Goal: Information Seeking & Learning: Learn about a topic

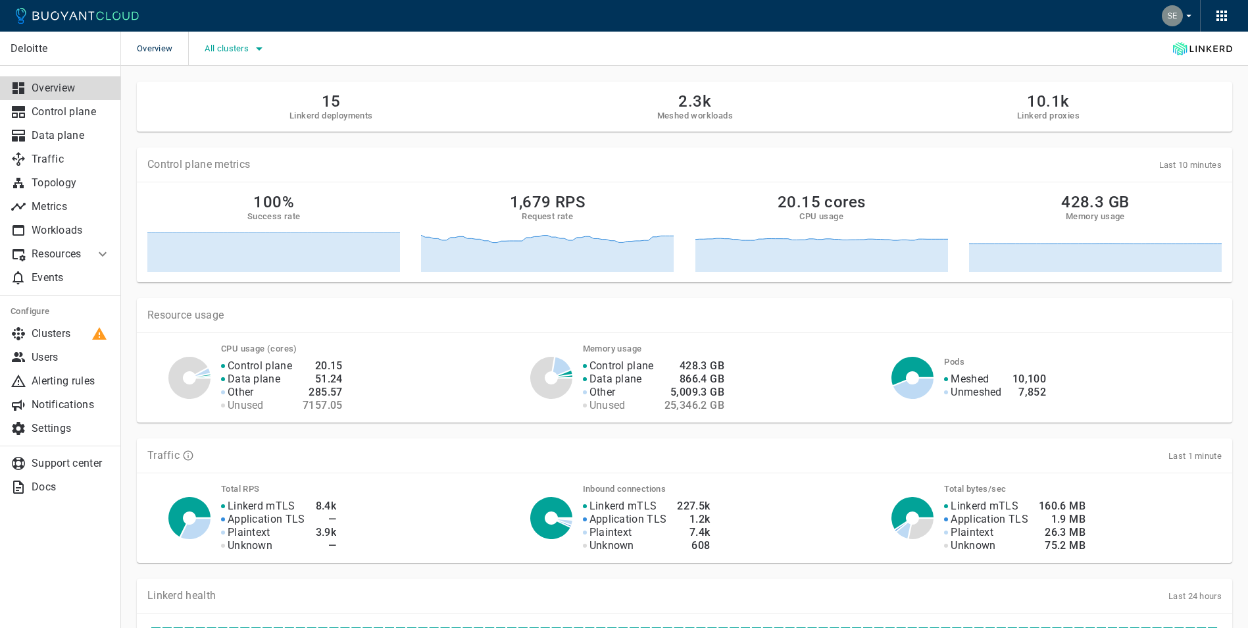
click at [241, 46] on span "All clusters" at bounding box center [228, 48] width 47 height 11
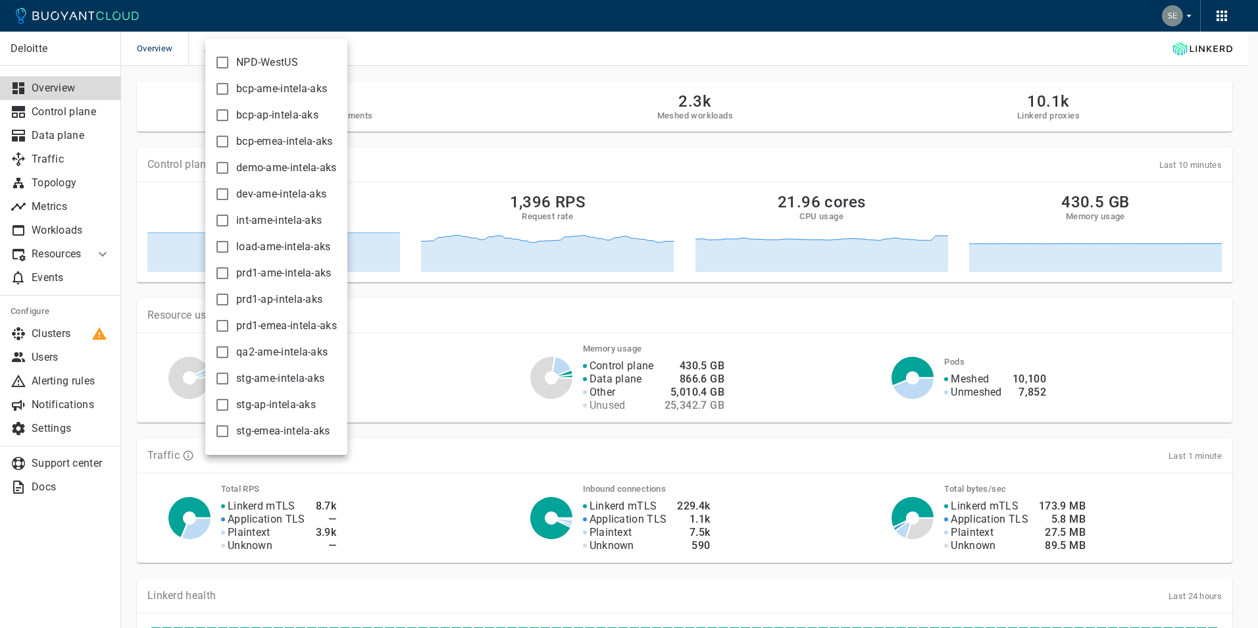
click at [220, 244] on input "load-ame-intela-aks" at bounding box center [223, 247] width 16 height 16
checkbox input "true"
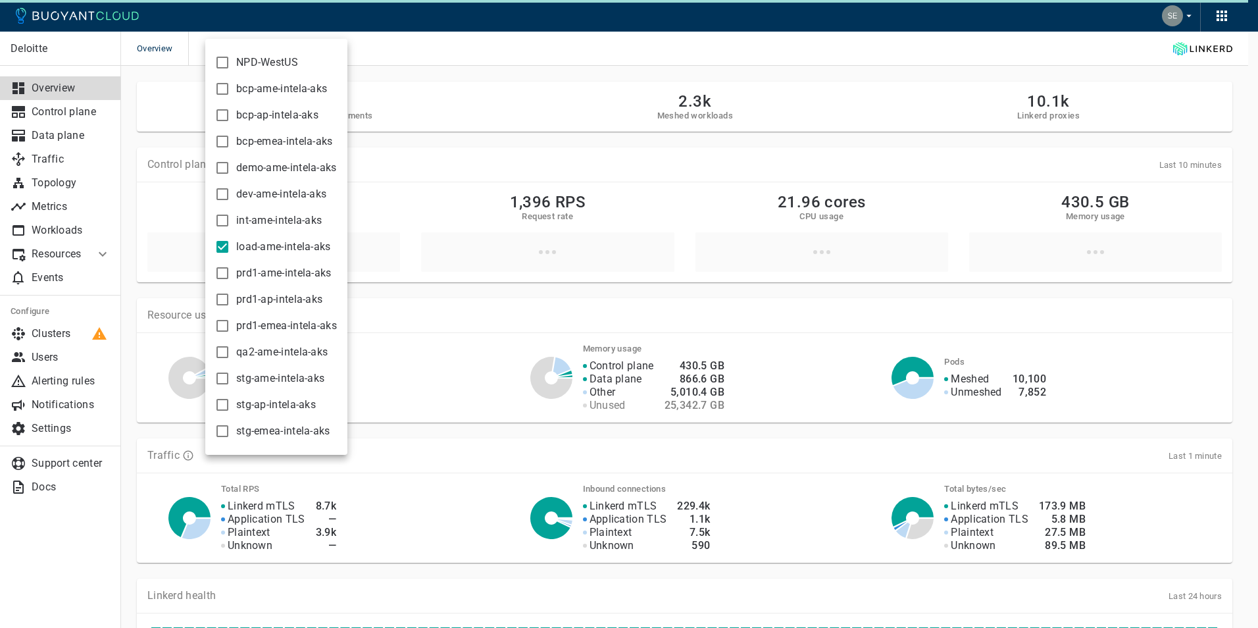
click at [503, 70] on div at bounding box center [629, 314] width 1258 height 628
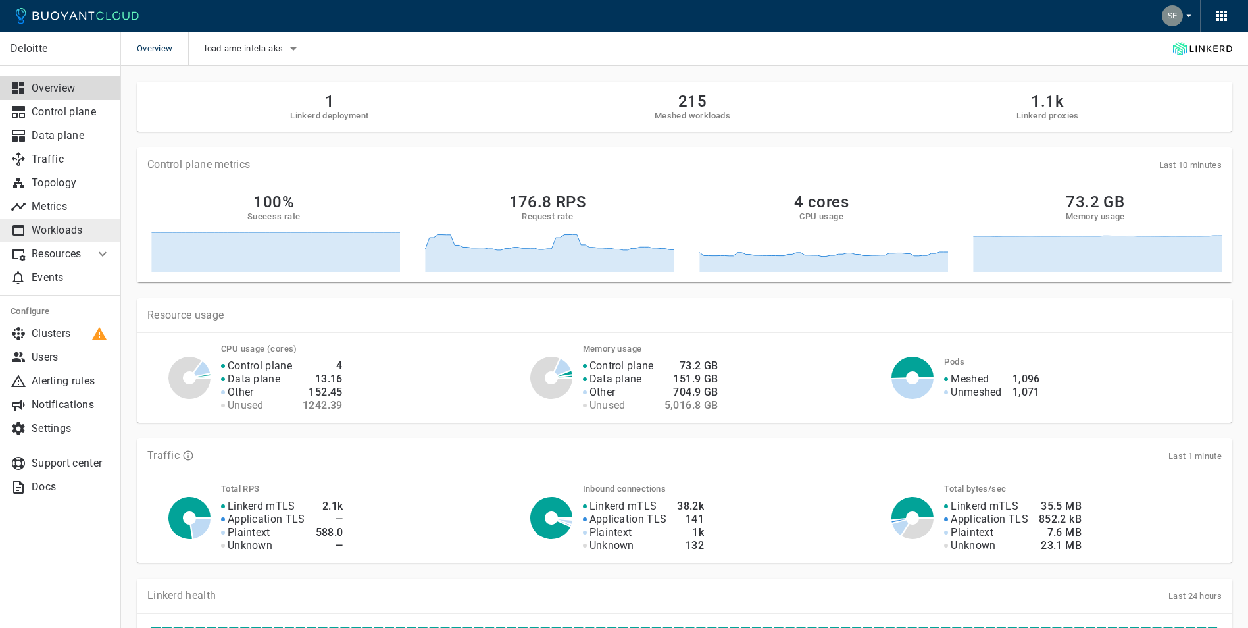
click at [70, 226] on p "Workloads" at bounding box center [71, 230] width 79 height 13
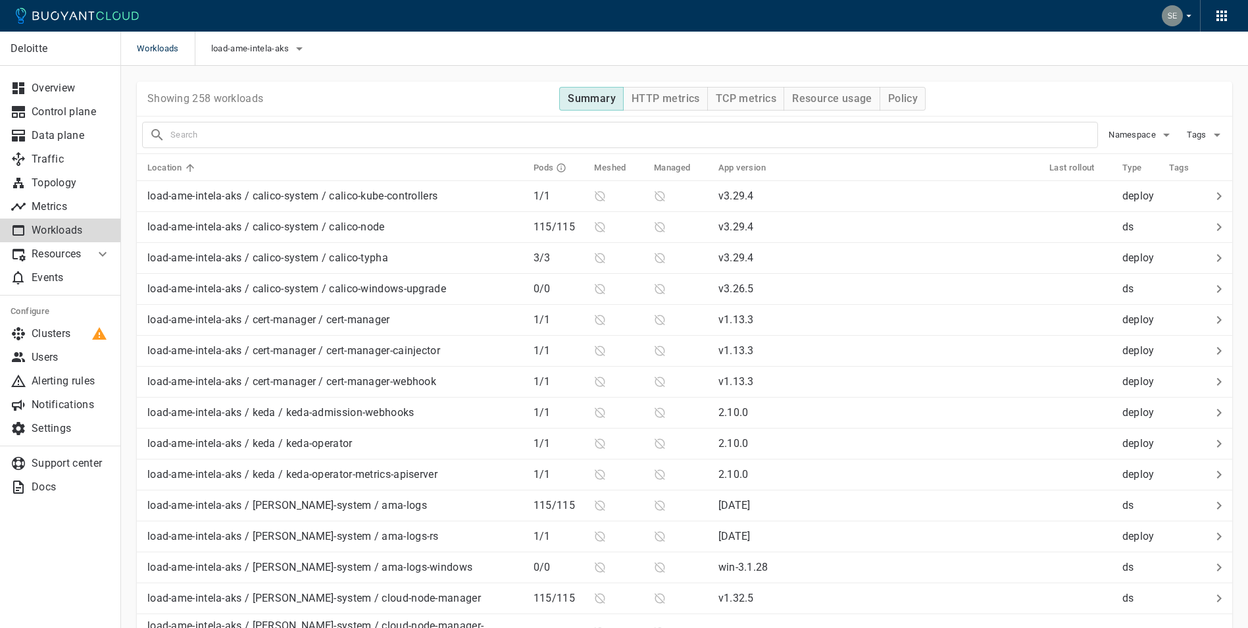
click at [247, 130] on input "text" at bounding box center [633, 135] width 927 height 18
type input "ce-api"
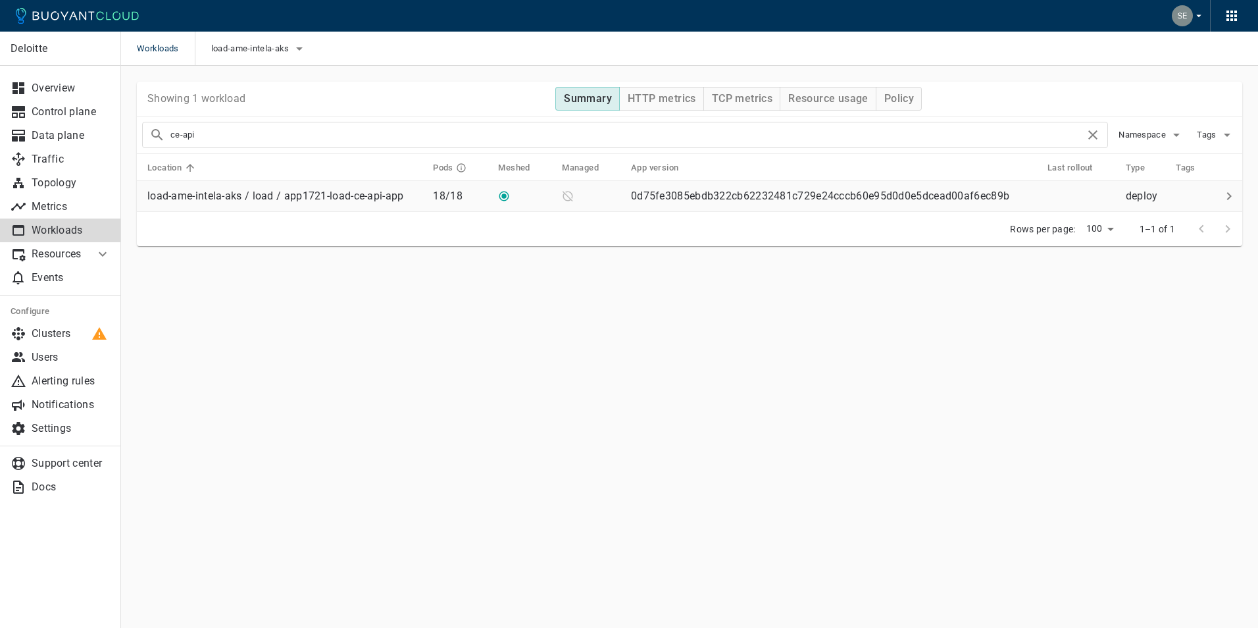
click at [295, 197] on p "load-ame-intela-aks / load / app1721-load-ce-api-app" at bounding box center [275, 196] width 257 height 13
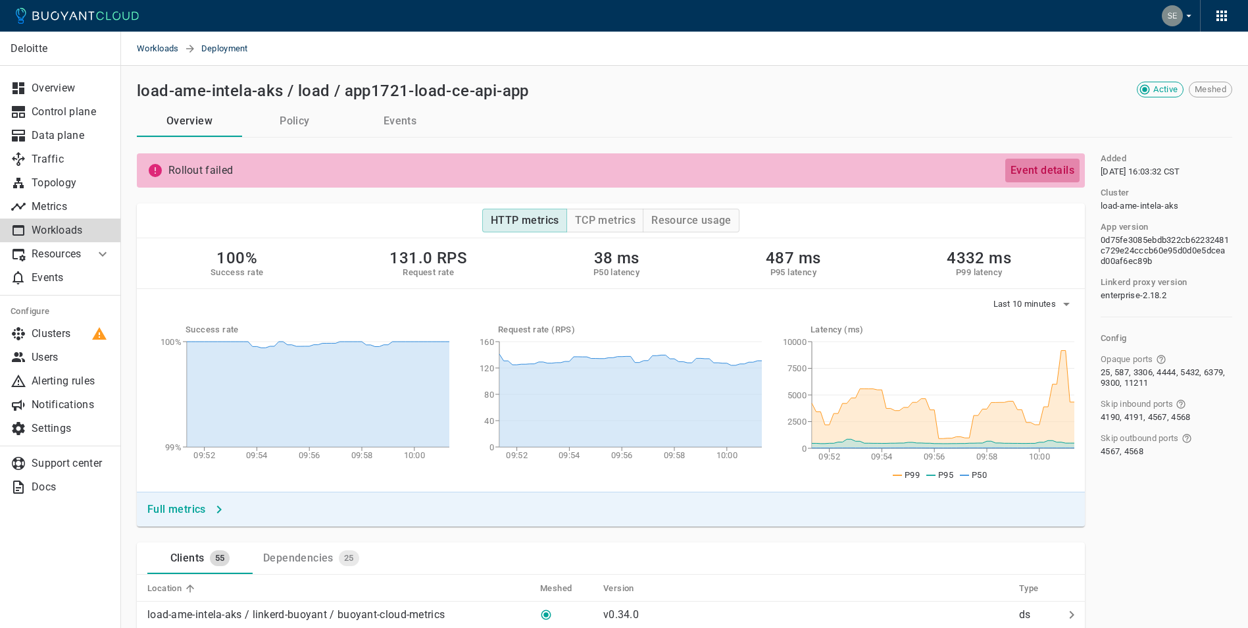
click at [1054, 168] on h4 "Event details" at bounding box center [1043, 170] width 64 height 13
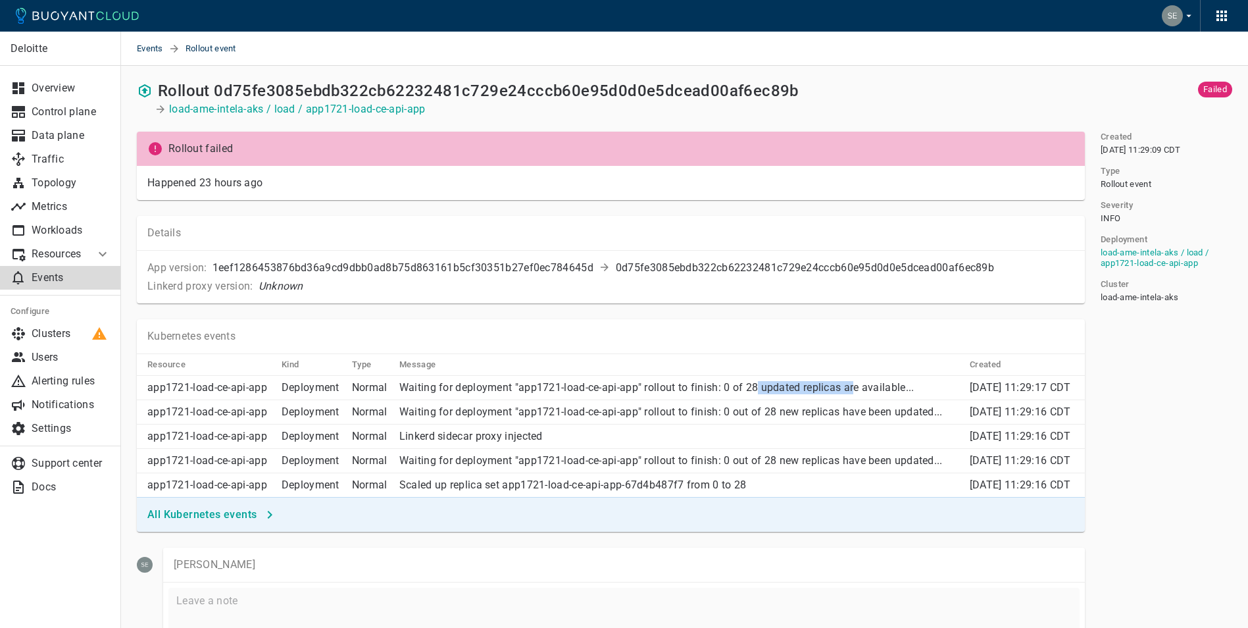
drag, startPoint x: 748, startPoint y: 398, endPoint x: 843, endPoint y: 390, distance: 95.8
click at [843, 390] on p "Waiting for deployment "app1721-load-ce-api-app" rollout to finish: 0 of 28 upd…" at bounding box center [679, 387] width 560 height 13
click at [344, 104] on p "load-ame-intela-aks / load / app1721-load-ce-api-app" at bounding box center [297, 109] width 257 height 13
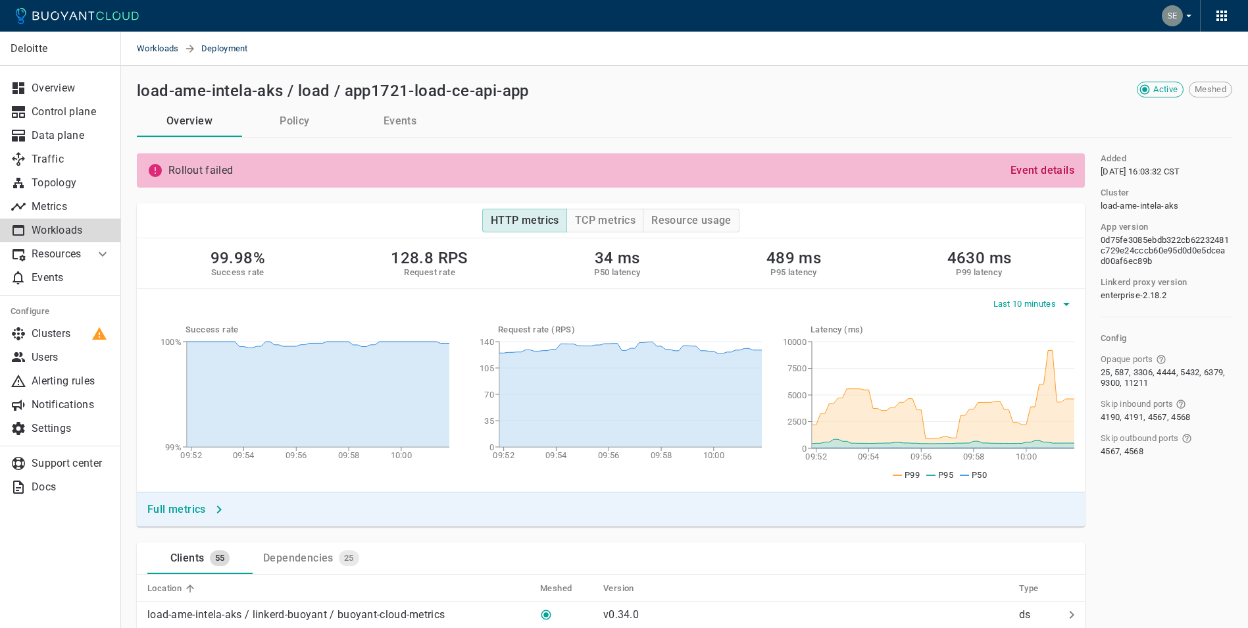
click at [1060, 305] on icon "button" at bounding box center [1067, 304] width 16 height 16
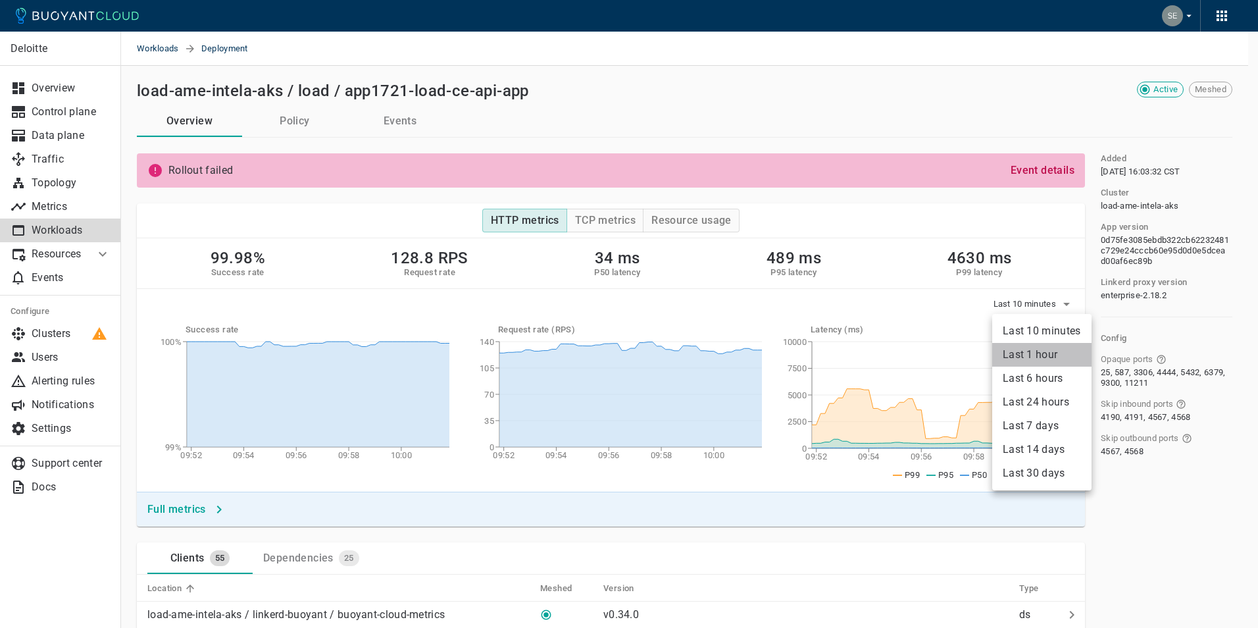
click at [1042, 350] on li "Last 1 hour" at bounding box center [1041, 355] width 99 height 24
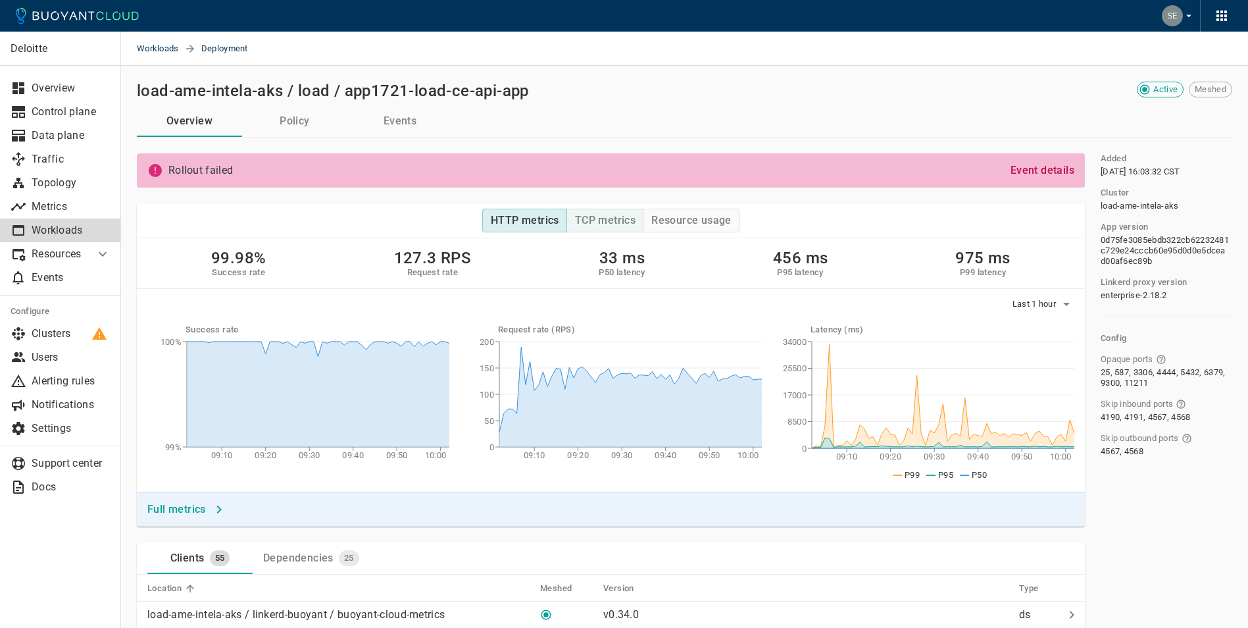
click at [624, 218] on h4 "TCP metrics" at bounding box center [605, 220] width 61 height 13
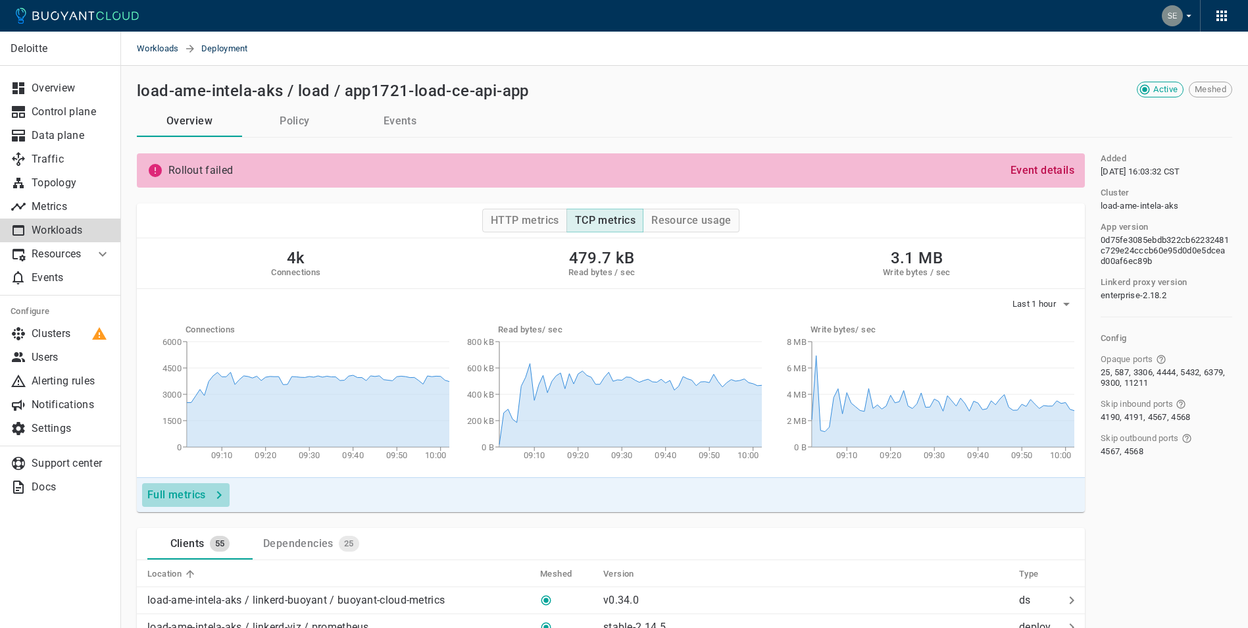
click at [176, 486] on button "Full metrics" at bounding box center [186, 495] width 88 height 24
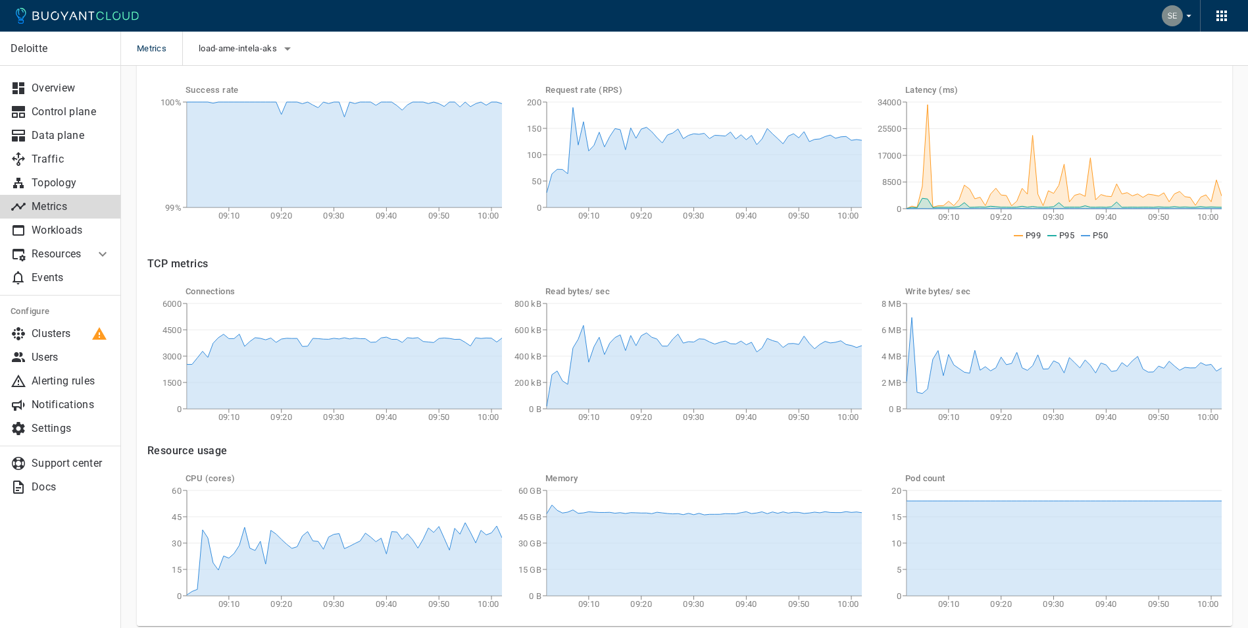
scroll to position [172, 0]
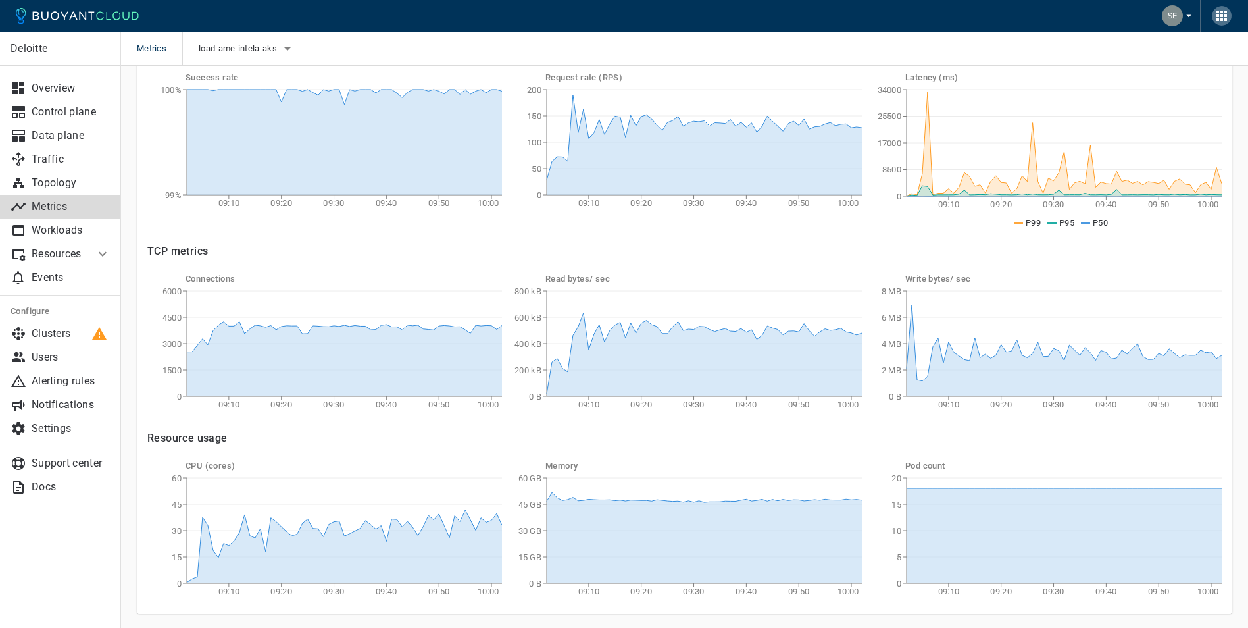
click at [1217, 14] on icon "button" at bounding box center [1222, 16] width 11 height 11
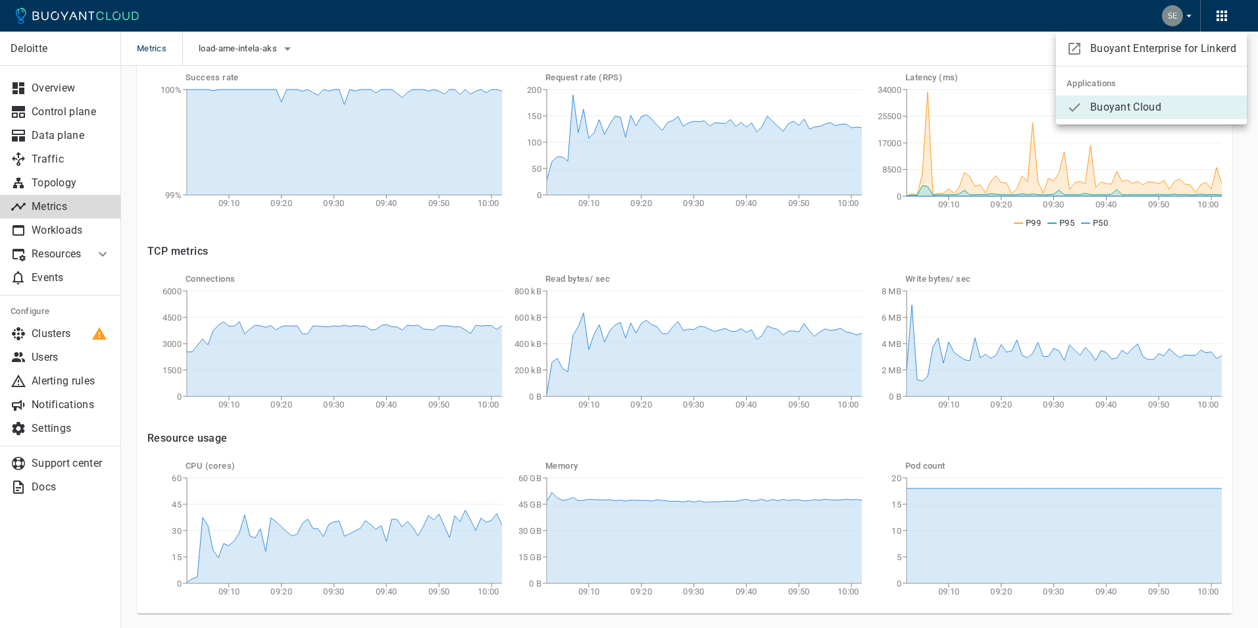
click at [40, 421] on div at bounding box center [629, 314] width 1258 height 628
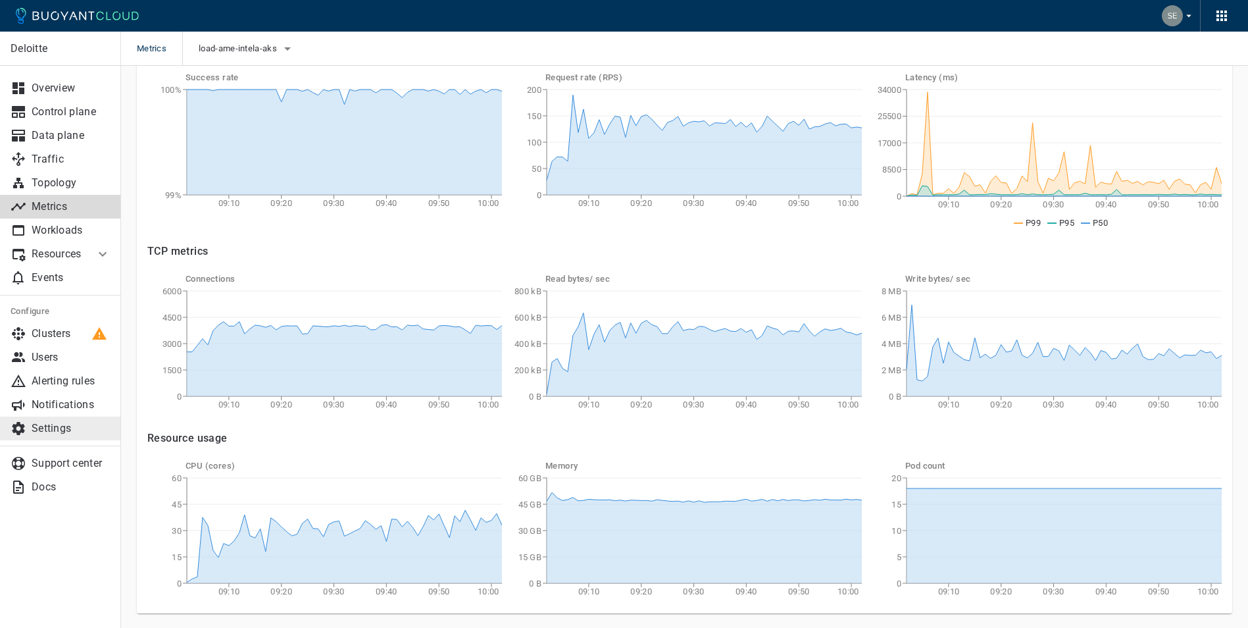
click at [41, 422] on p "Settings" at bounding box center [71, 428] width 79 height 13
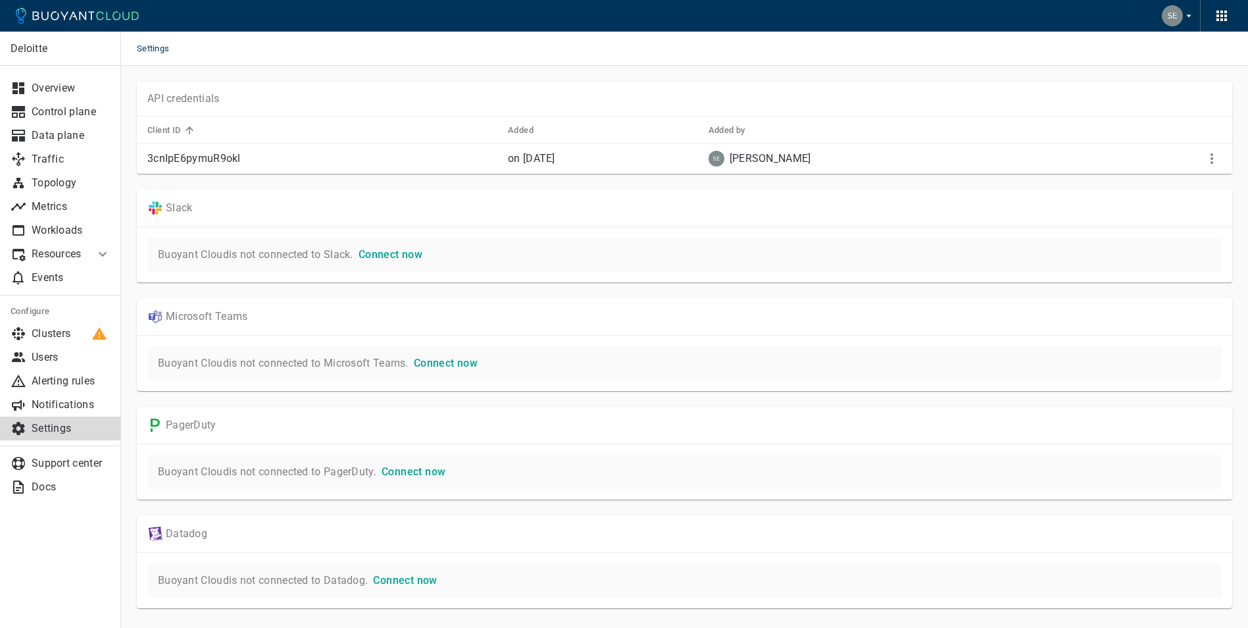
click at [1216, 16] on icon "button" at bounding box center [1222, 16] width 16 height 16
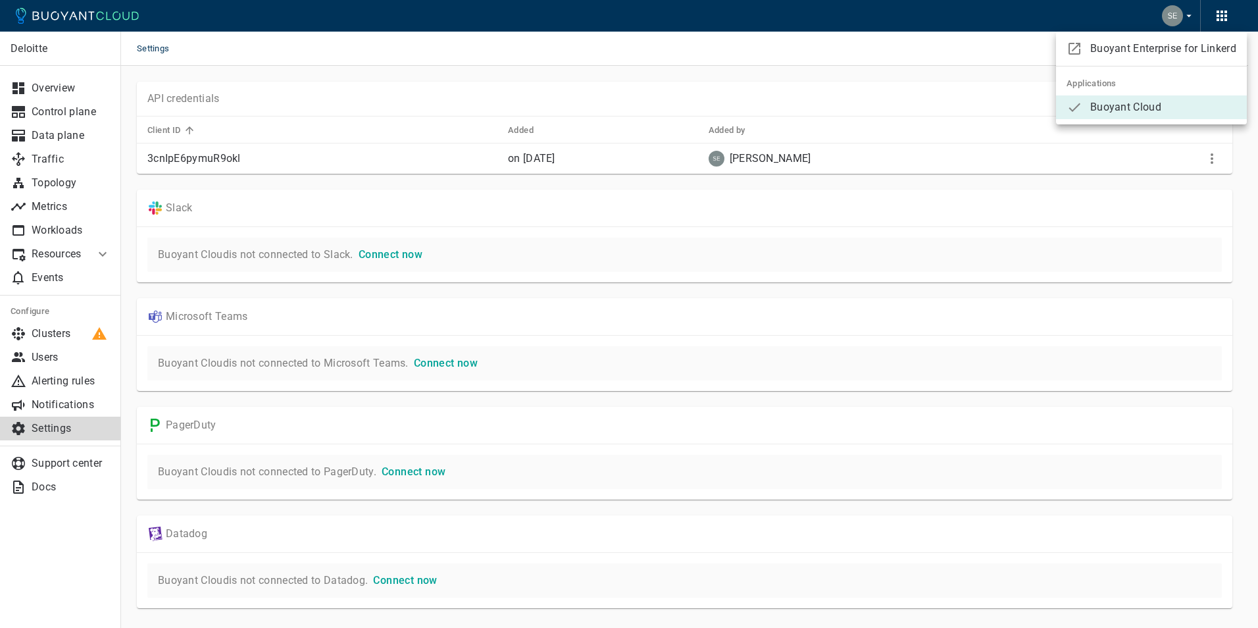
click at [1132, 9] on div at bounding box center [629, 314] width 1258 height 628
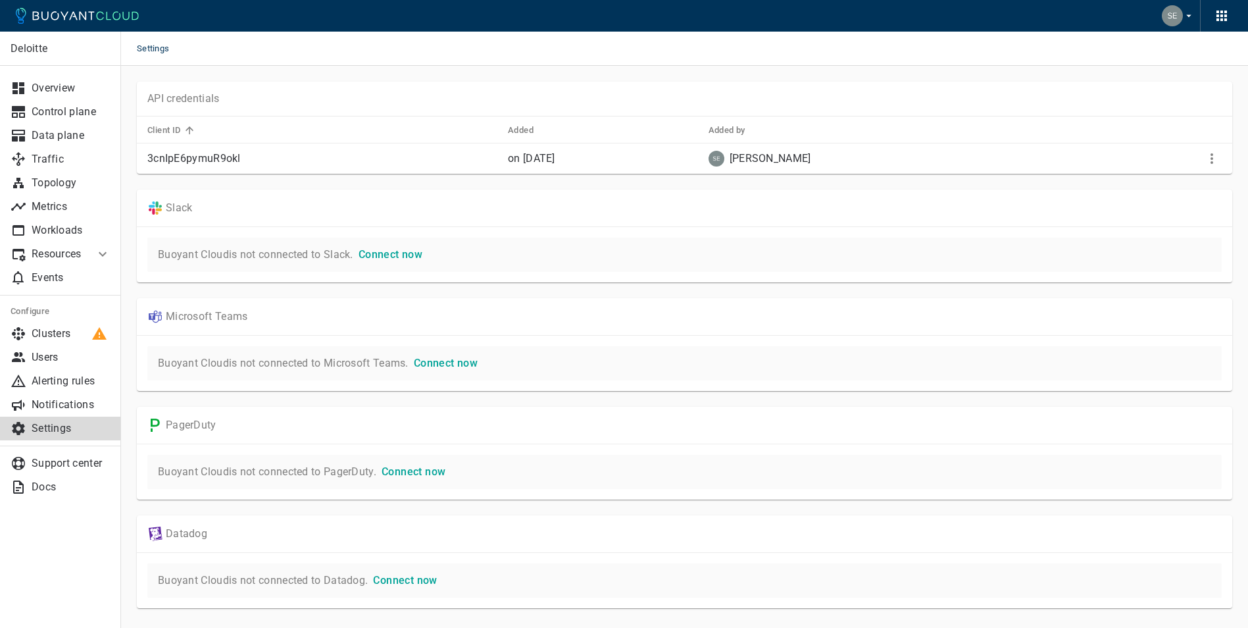
click at [1188, 14] on icon "button" at bounding box center [1189, 16] width 12 height 12
click at [49, 353] on div at bounding box center [629, 314] width 1258 height 628
click at [49, 353] on p "Users" at bounding box center [71, 357] width 79 height 13
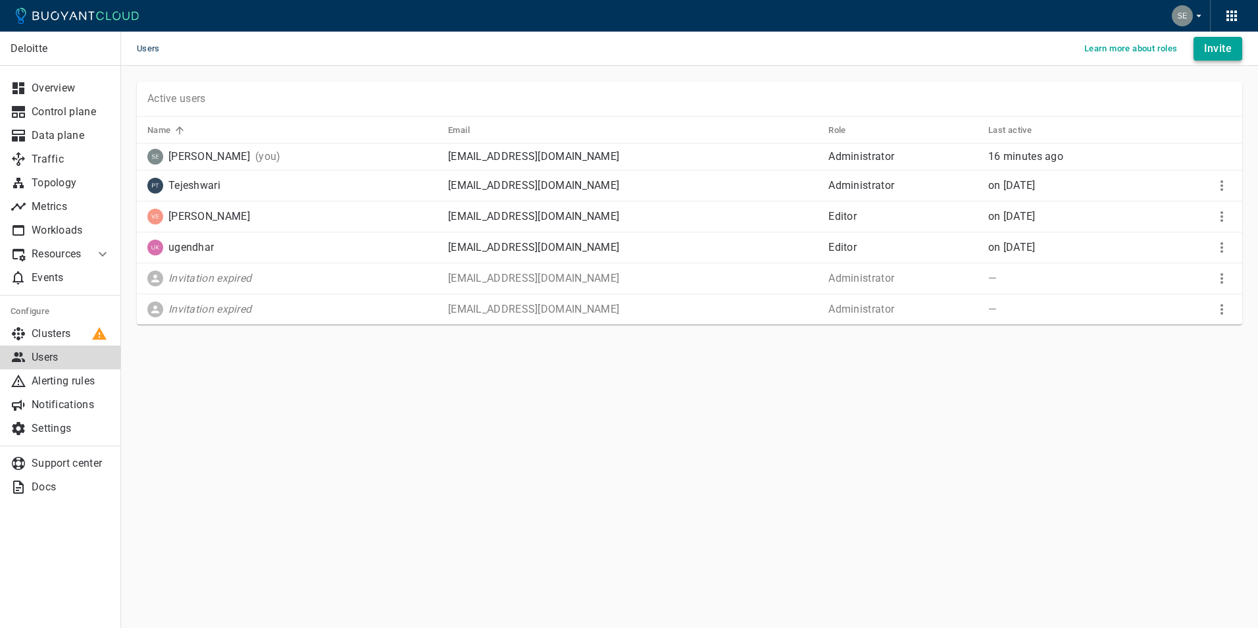
click at [1217, 51] on h4 "Invite" at bounding box center [1218, 48] width 28 height 13
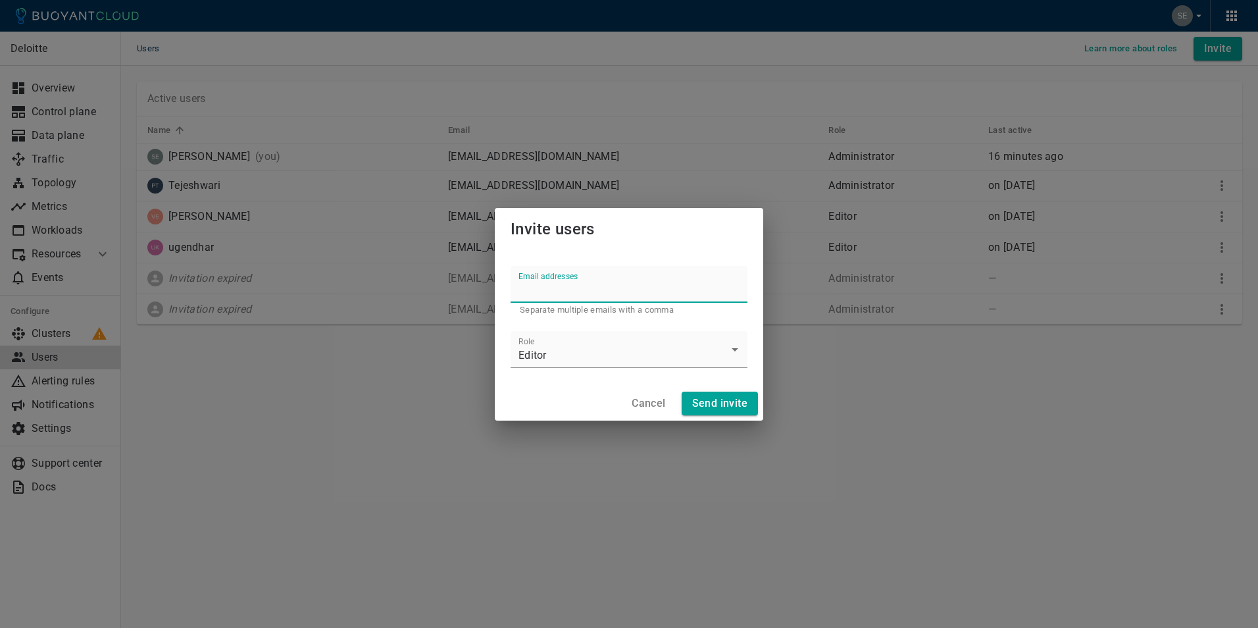
click at [542, 293] on input "Email addresses" at bounding box center [629, 284] width 237 height 37
click at [607, 290] on input "Email addresses" at bounding box center [629, 284] width 237 height 37
click at [643, 282] on input "Email addresses" at bounding box center [629, 284] width 237 height 37
drag, startPoint x: 636, startPoint y: 407, endPoint x: 599, endPoint y: 393, distance: 39.6
click at [636, 407] on h4 "Cancel" at bounding box center [649, 403] width 34 height 13
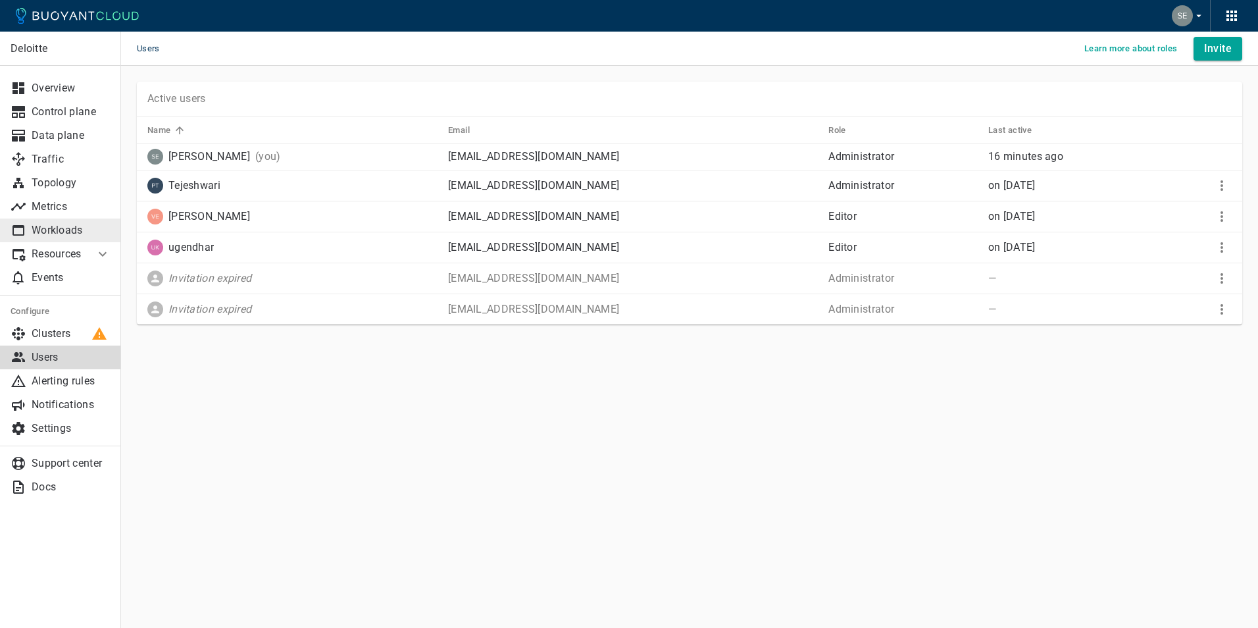
click at [62, 224] on p "Workloads" at bounding box center [71, 230] width 79 height 13
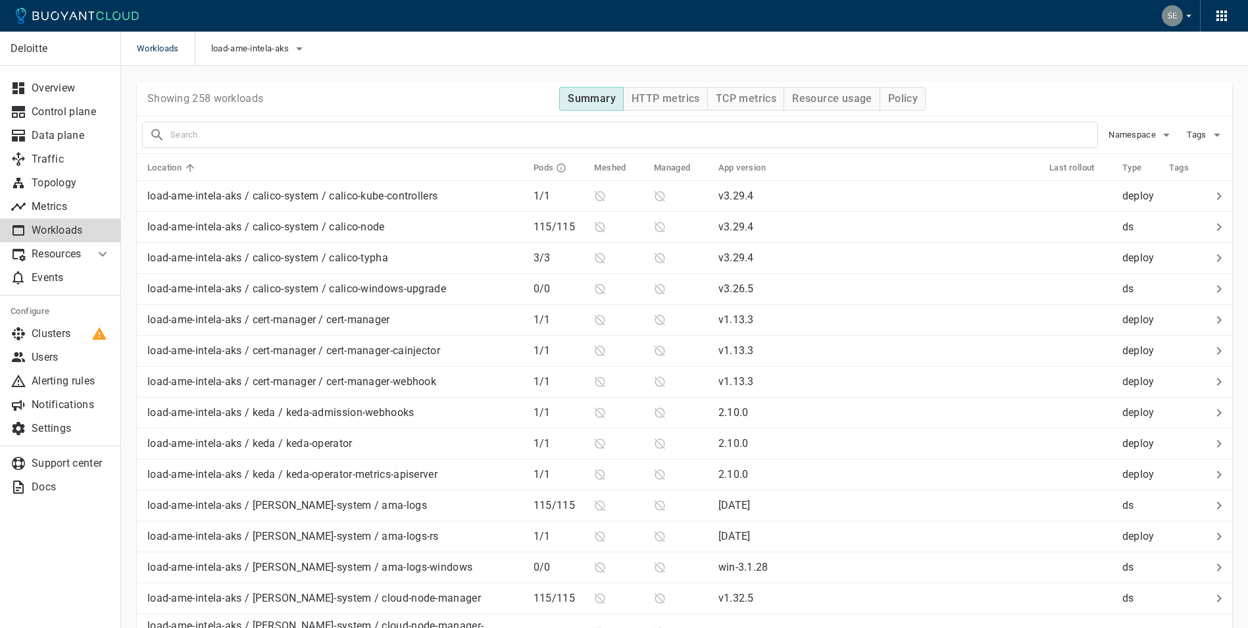
click at [299, 132] on input "text" at bounding box center [633, 135] width 927 height 18
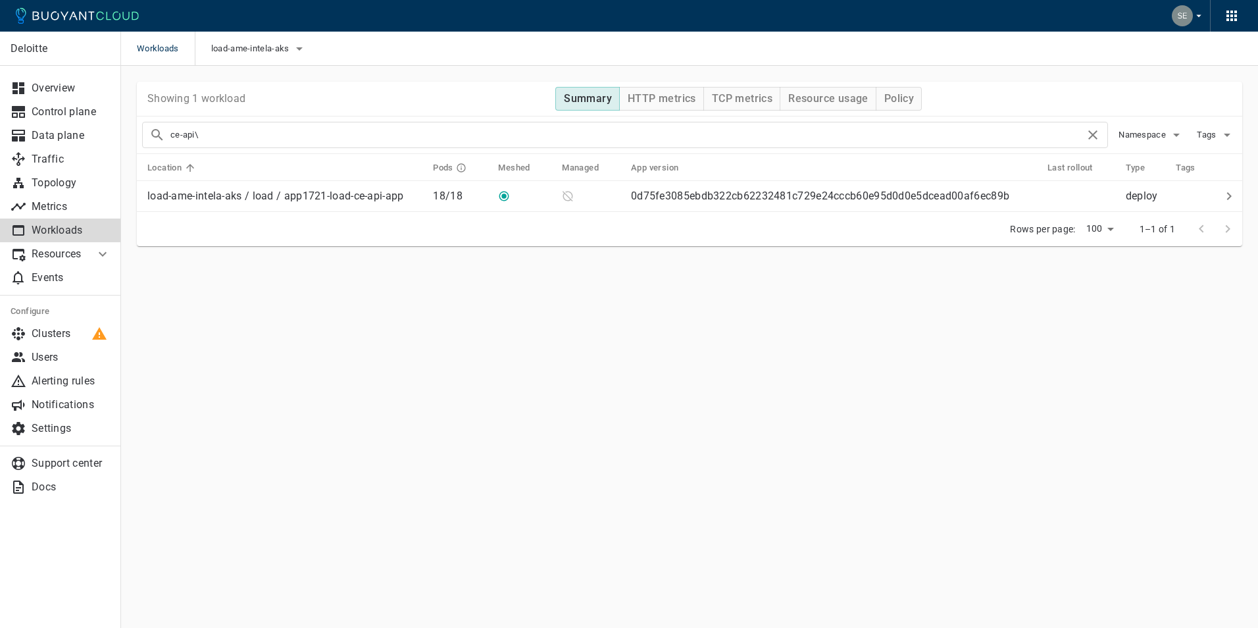
type input "ce-api"
click at [303, 194] on p "load-ame-intela-aks / load / app1721-load-ce-api-app" at bounding box center [275, 196] width 257 height 13
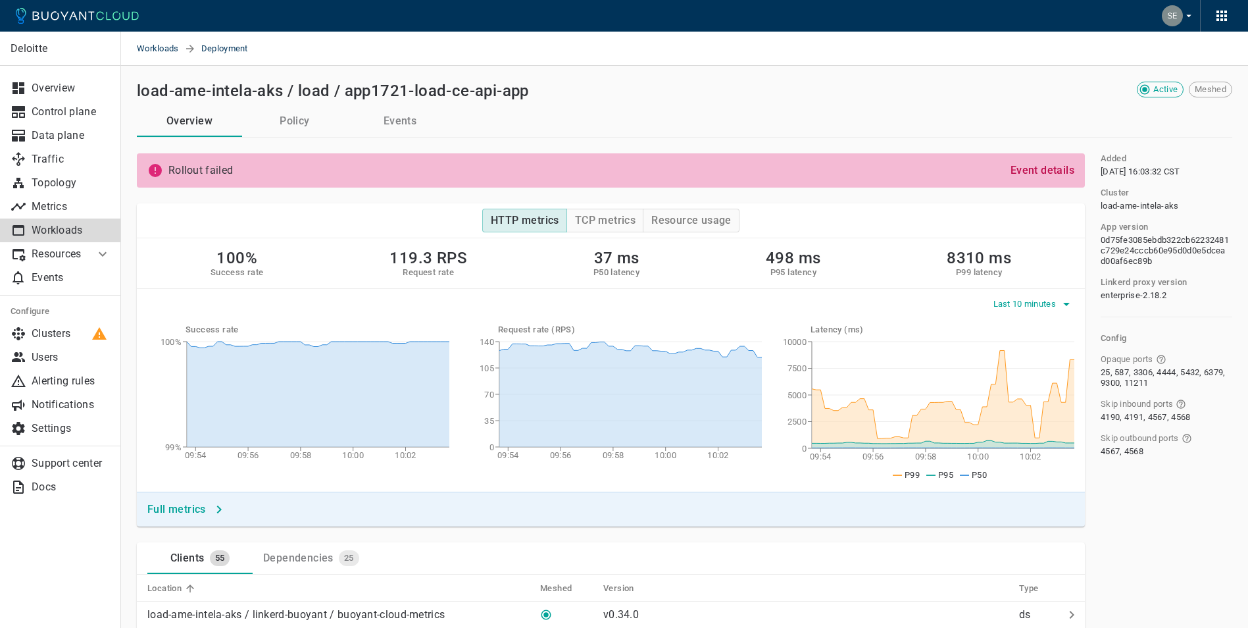
click at [1036, 299] on span "Last 10 minutes" at bounding box center [1027, 304] width 66 height 11
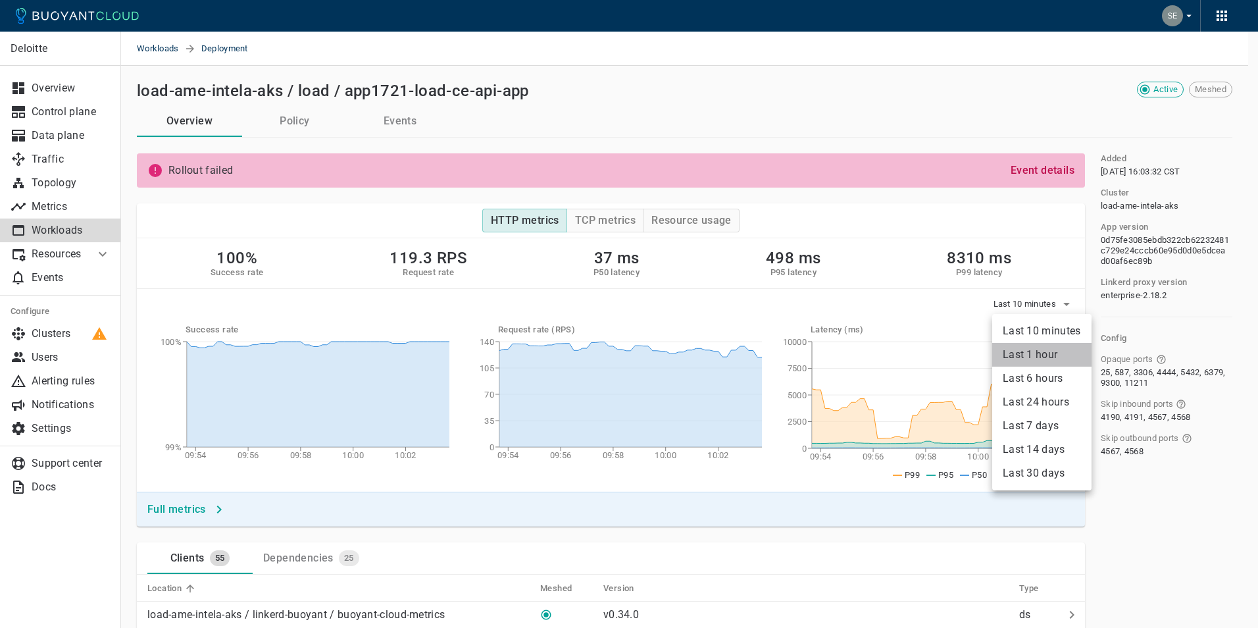
click at [1046, 352] on li "Last 1 hour" at bounding box center [1041, 355] width 99 height 24
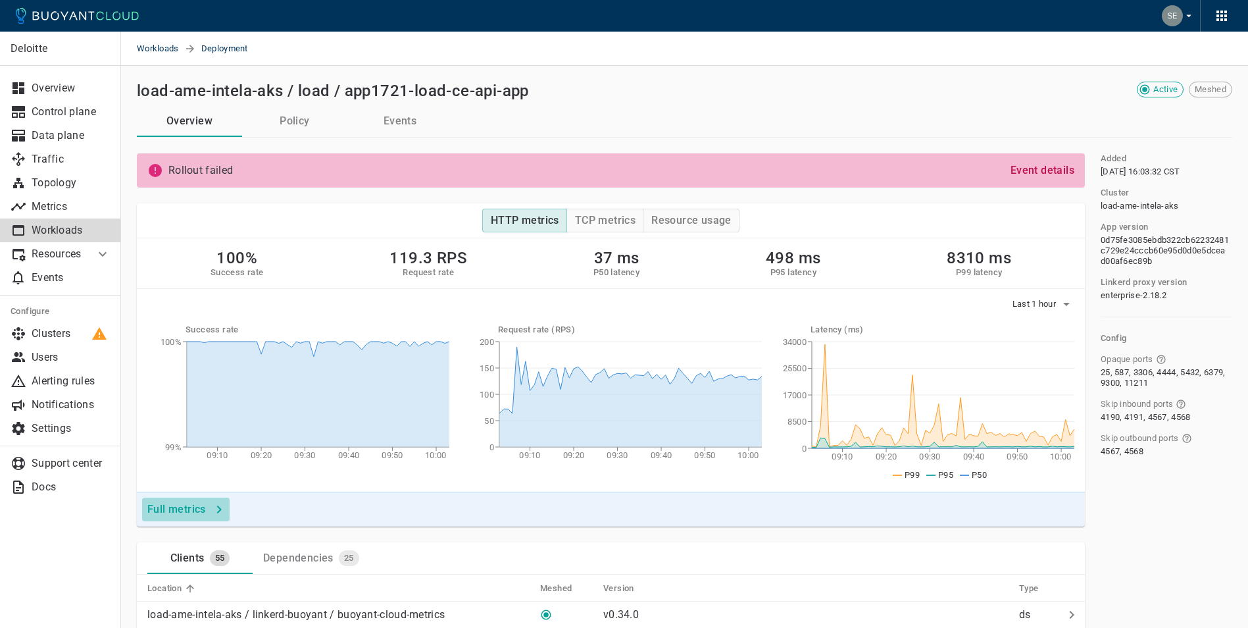
click at [174, 503] on h4 "Full metrics" at bounding box center [176, 509] width 59 height 13
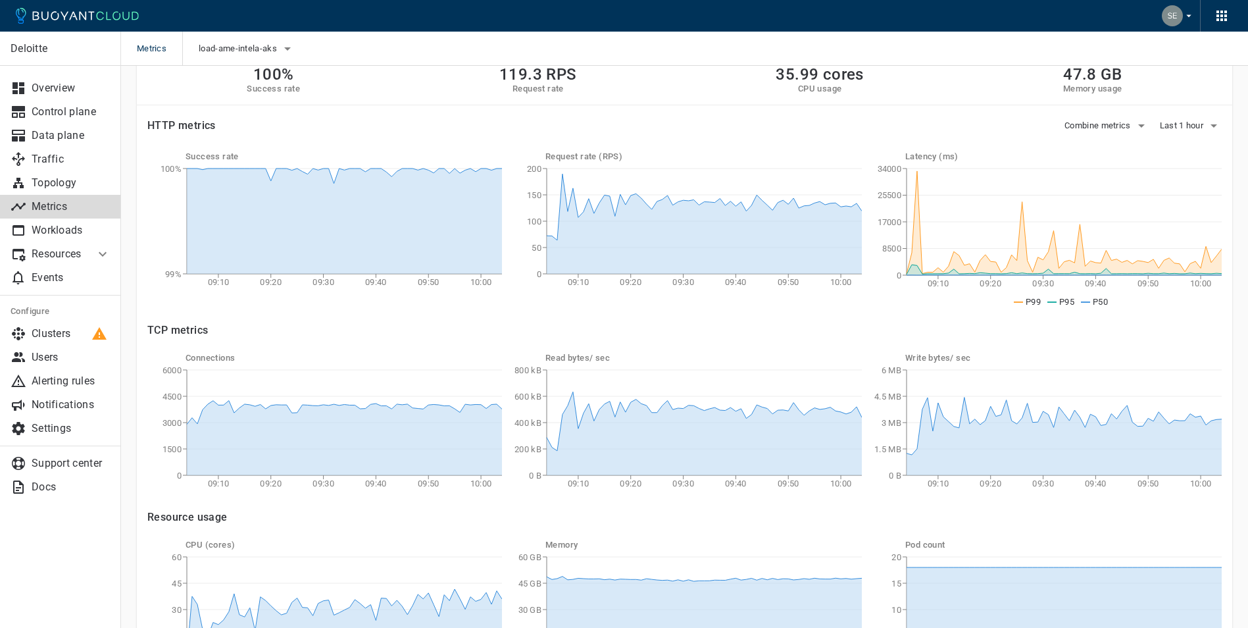
scroll to position [106, 0]
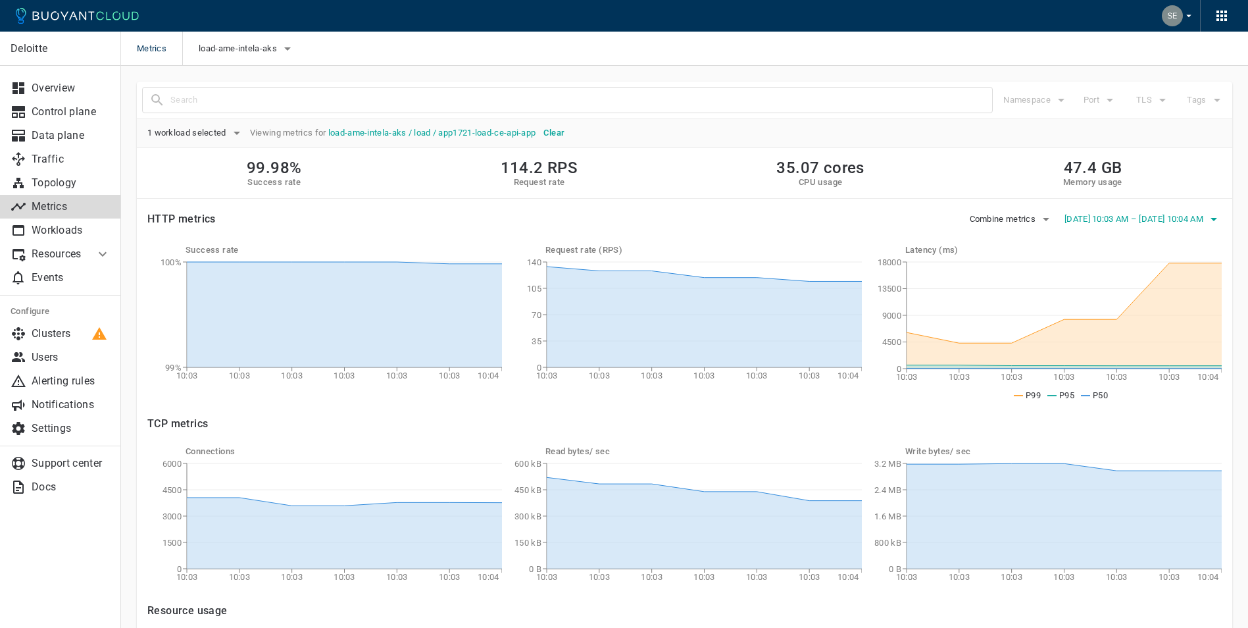
click at [1202, 215] on span "[DATE] 10:03 AM – [DATE] 10:04 AM" at bounding box center [1135, 219] width 141 height 11
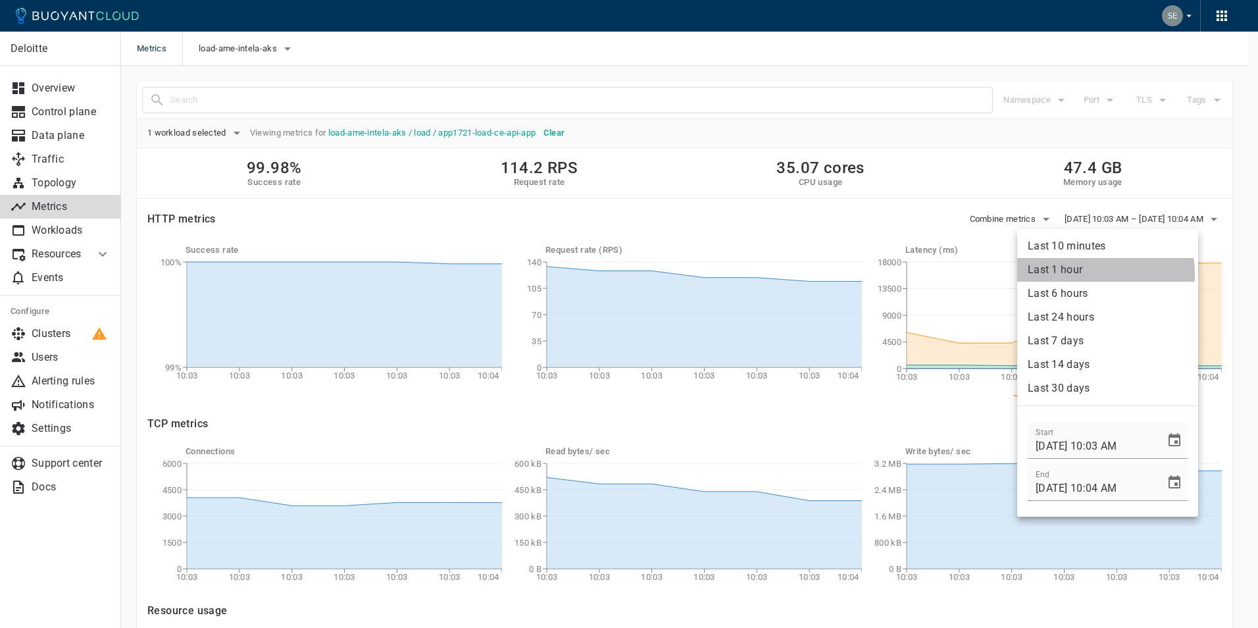
click at [1055, 274] on li "Last 1 hour" at bounding box center [1107, 270] width 181 height 24
